Goal: Transaction & Acquisition: Subscribe to service/newsletter

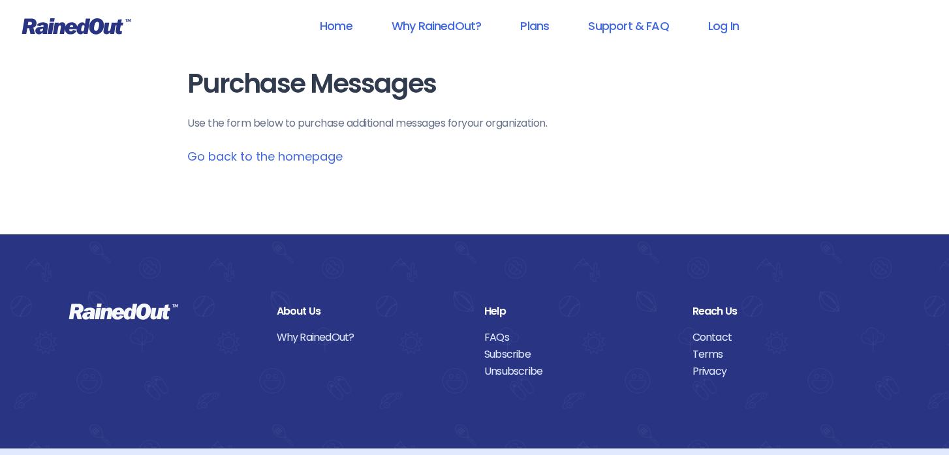
click at [514, 354] on link "Subscribe" at bounding box center [578, 354] width 189 height 17
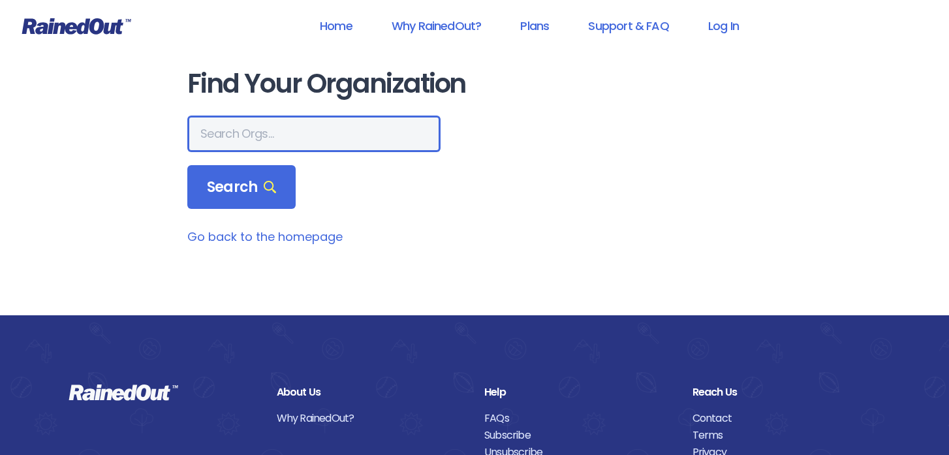
click at [291, 137] on input "text" at bounding box center [313, 134] width 253 height 37
type input "o"
type input "pensoc"
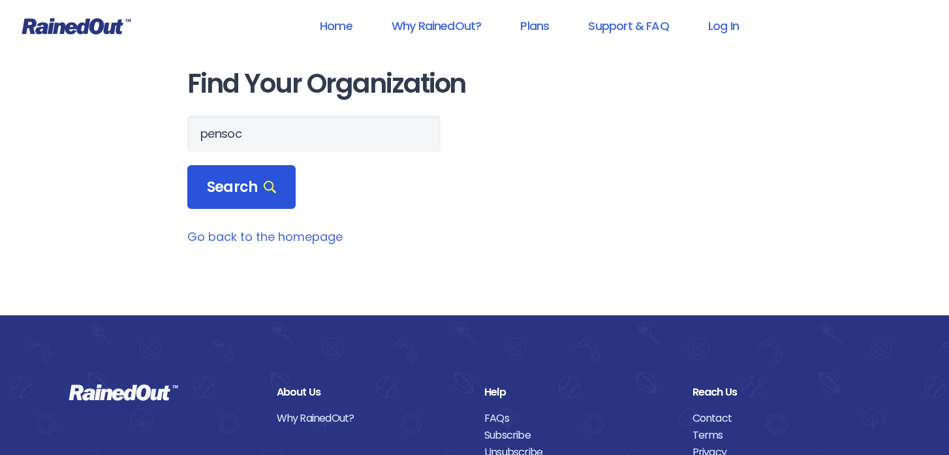
click at [228, 181] on span "Search" at bounding box center [241, 187] width 69 height 18
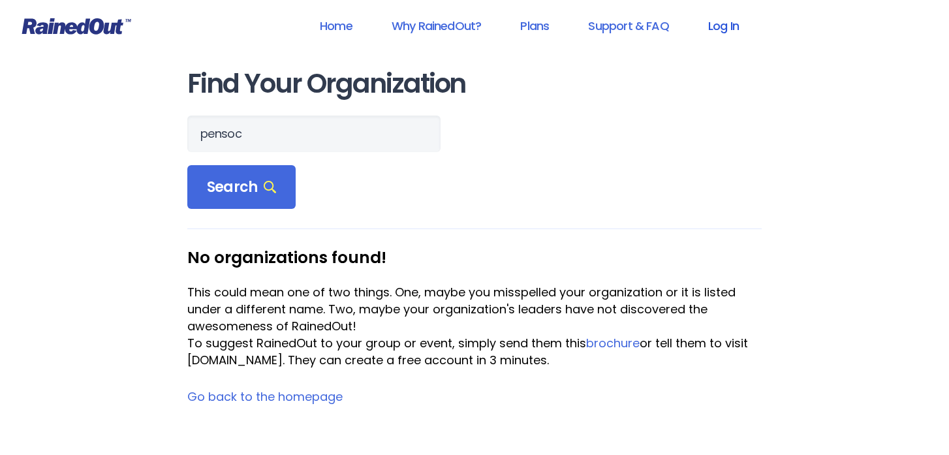
click at [712, 18] on link "Log In" at bounding box center [723, 25] width 65 height 29
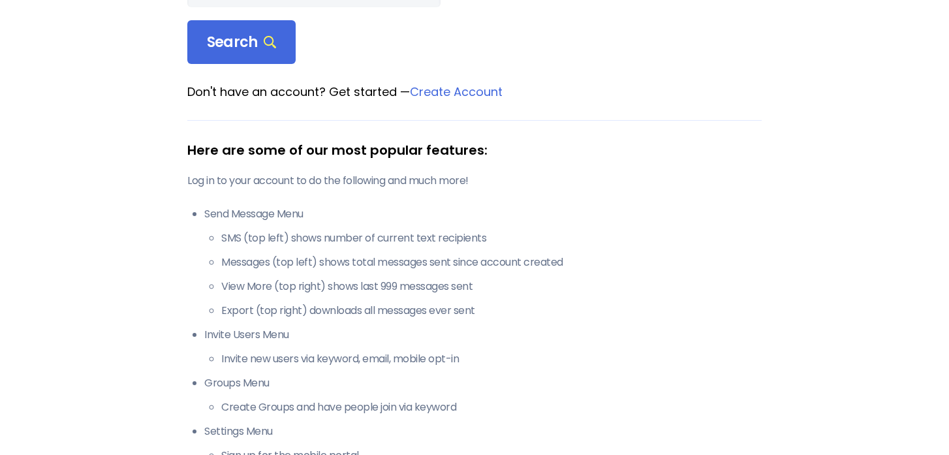
scroll to position [200, 0]
